Goal: Check status

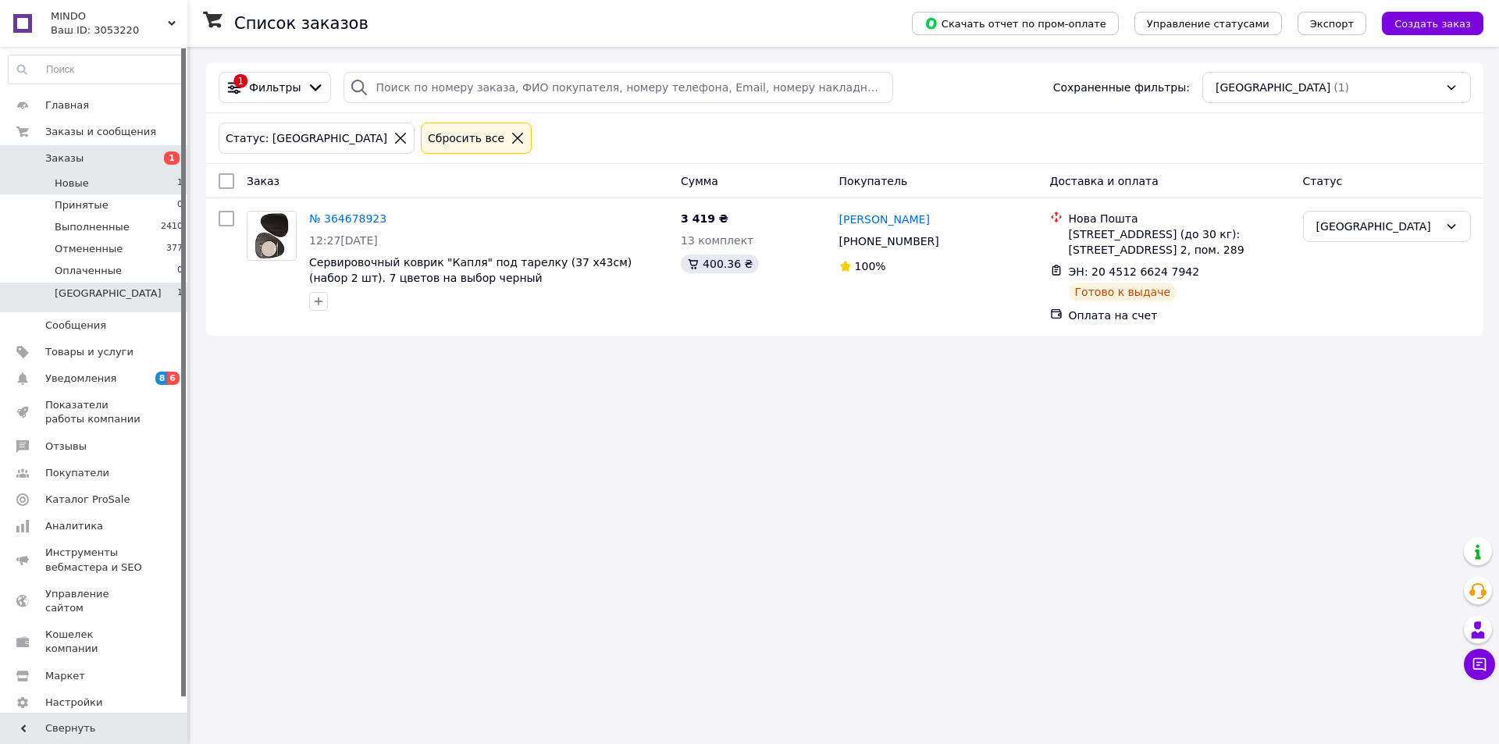
click at [86, 182] on li "Новые 1" at bounding box center [96, 184] width 192 height 22
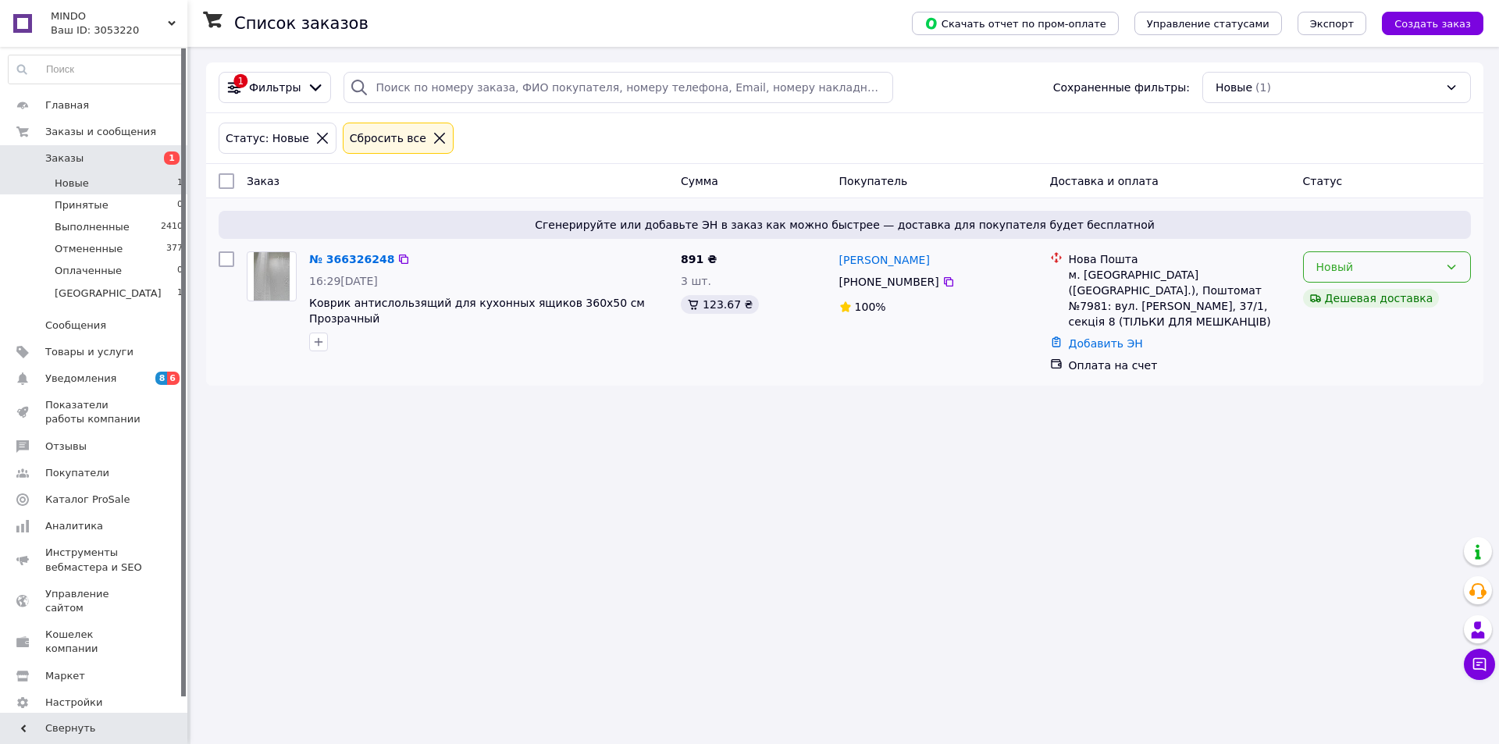
click at [1450, 265] on icon at bounding box center [1451, 267] width 12 height 12
click at [1370, 304] on li "Принят" at bounding box center [1387, 301] width 166 height 28
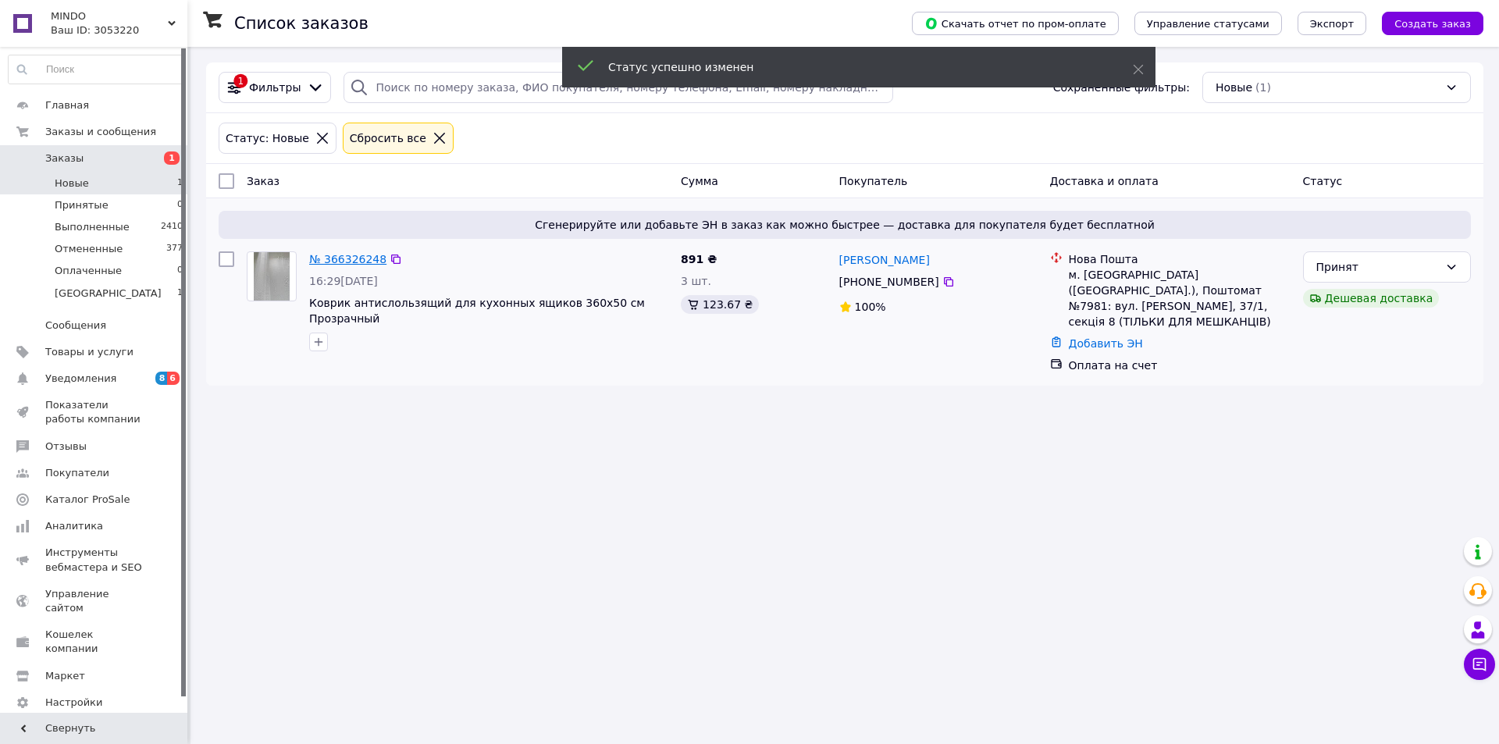
click at [344, 260] on link "№ 366326248" at bounding box center [347, 259] width 77 height 12
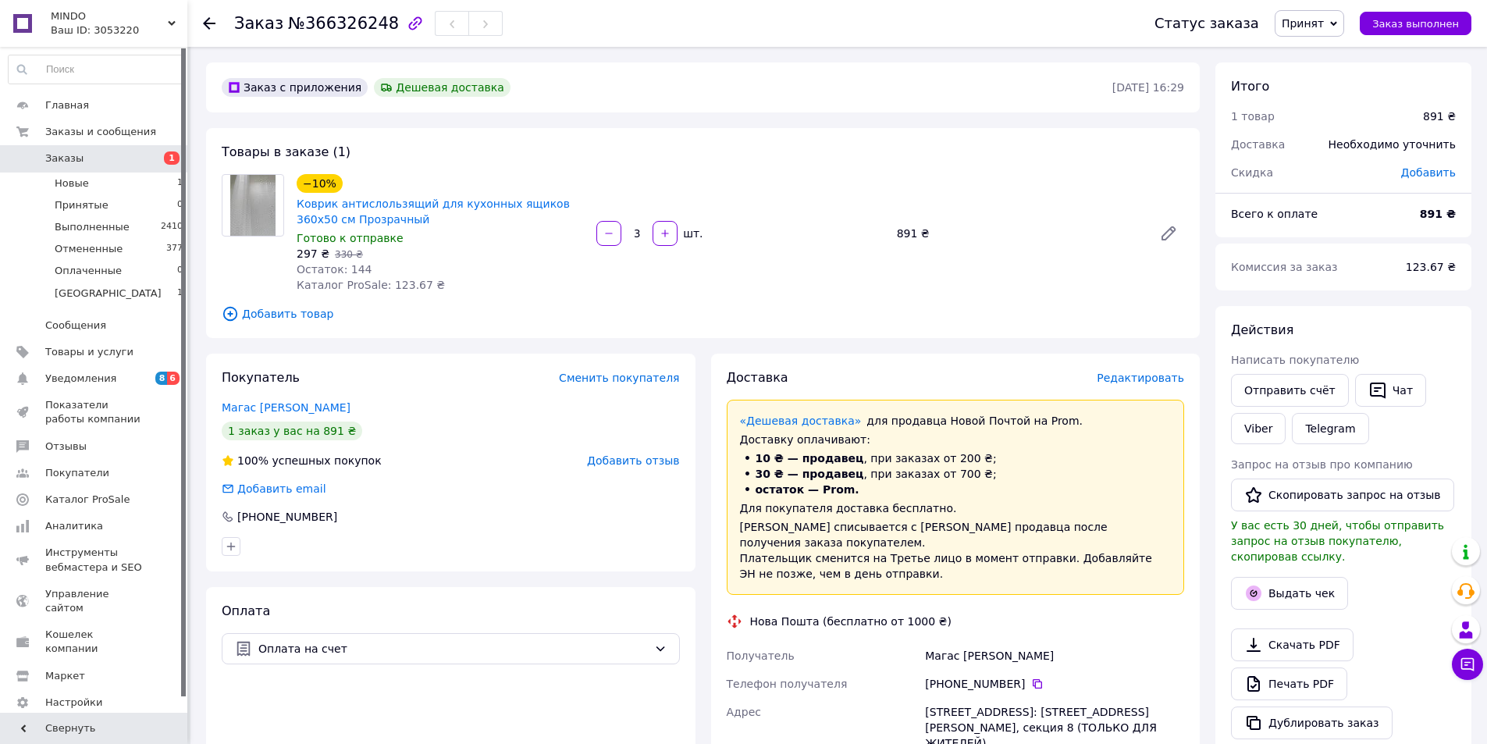
click at [784, 246] on div "3   шт." at bounding box center [740, 233] width 300 height 31
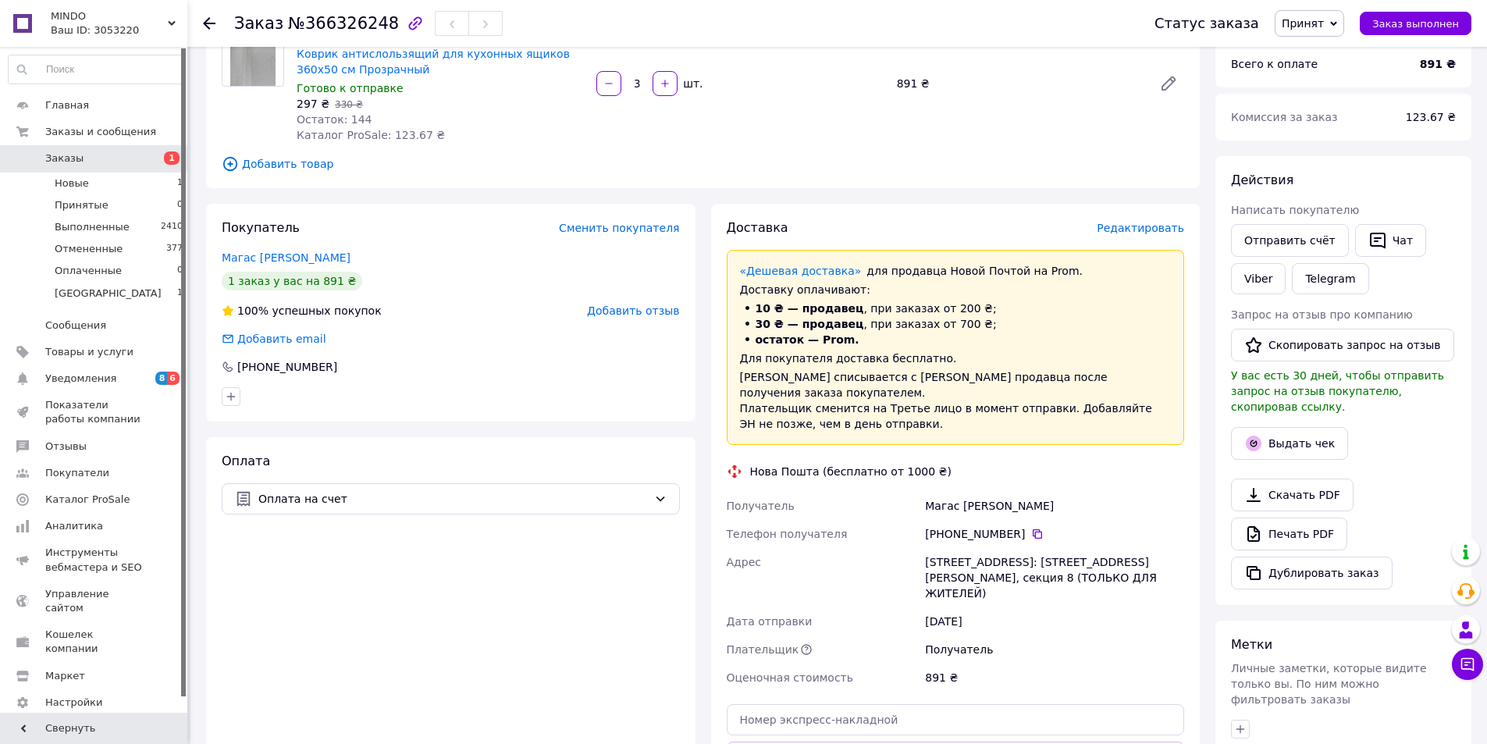
scroll to position [156, 0]
